Goal: Transaction & Acquisition: Purchase product/service

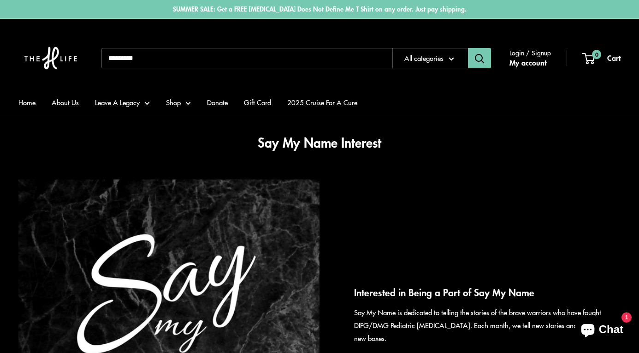
click at [481, 60] on button "Search" at bounding box center [479, 58] width 23 height 20
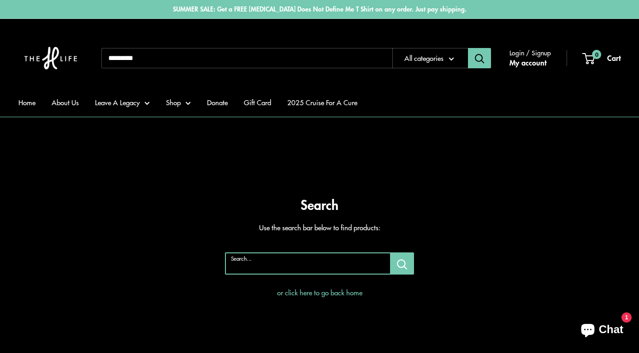
click at [286, 270] on input "Search..." at bounding box center [308, 263] width 166 height 22
type input "****"
click at [402, 263] on button "Search..." at bounding box center [403, 263] width 24 height 22
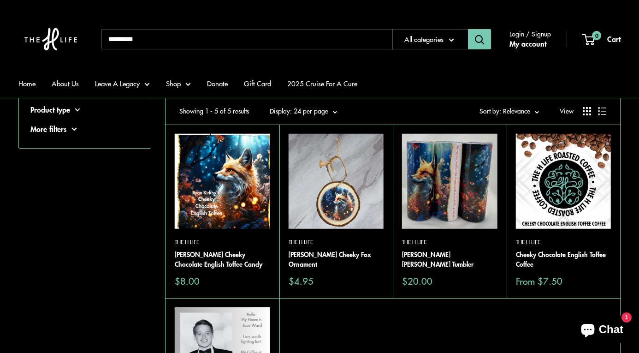
scroll to position [80, 0]
click at [220, 256] on link "[PERSON_NAME] Cheeky Chocolate English Toffee Candy" at bounding box center [222, 260] width 95 height 20
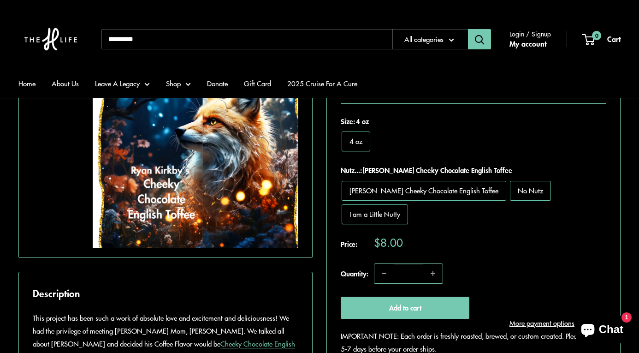
scroll to position [233, 0]
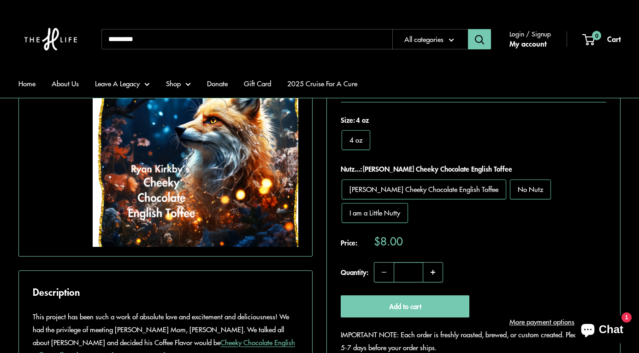
click at [435, 262] on button "Increase quantity" at bounding box center [432, 271] width 19 height 19
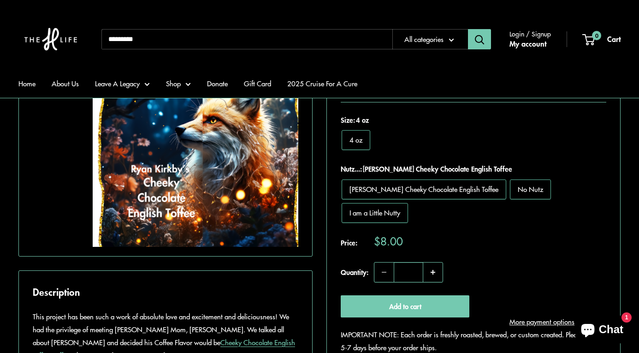
click at [435, 262] on button "Increase quantity" at bounding box center [432, 271] width 19 height 19
type input "**"
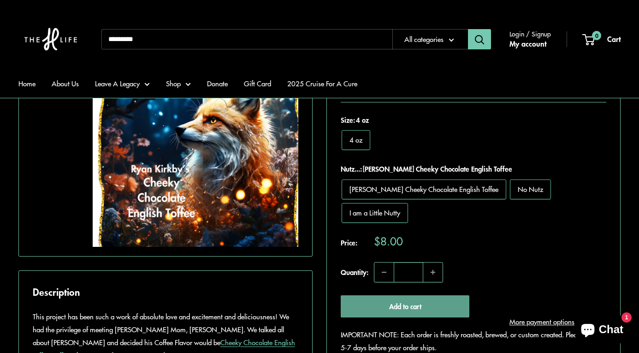
click at [408, 295] on button "Add to cart" at bounding box center [405, 306] width 129 height 22
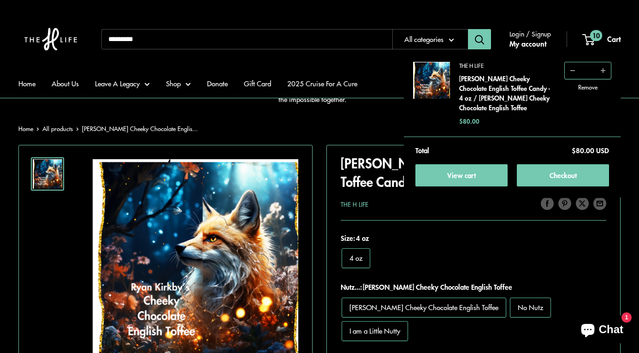
scroll to position [113, 0]
